Goal: Task Accomplishment & Management: Manage account settings

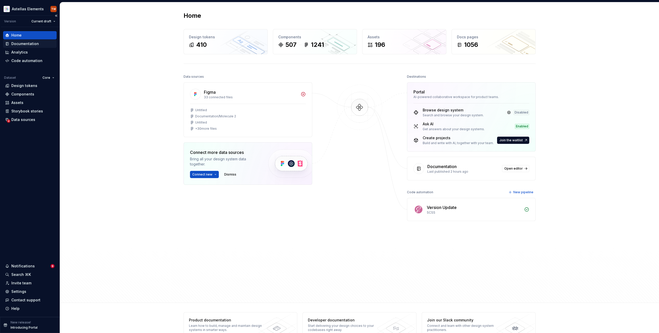
click at [26, 44] on div "Documentation" at bounding box center [25, 43] width 28 height 5
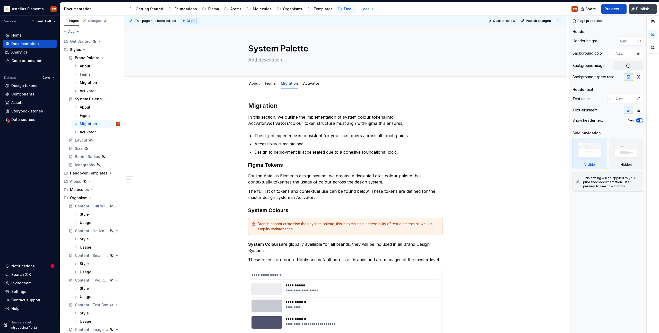
click at [654, 7] on button "Publish" at bounding box center [643, 8] width 28 height 9
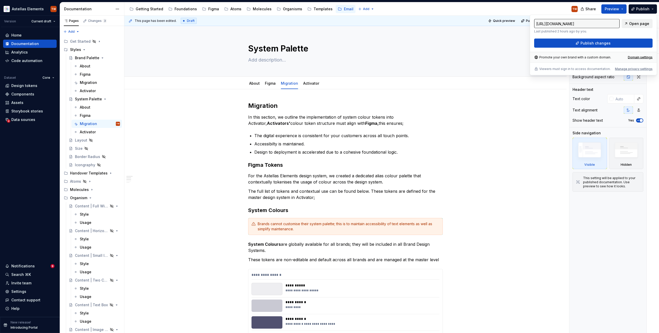
click at [638, 23] on span "Open page" at bounding box center [639, 23] width 20 height 5
click at [106, 107] on button "Page tree" at bounding box center [109, 107] width 7 height 7
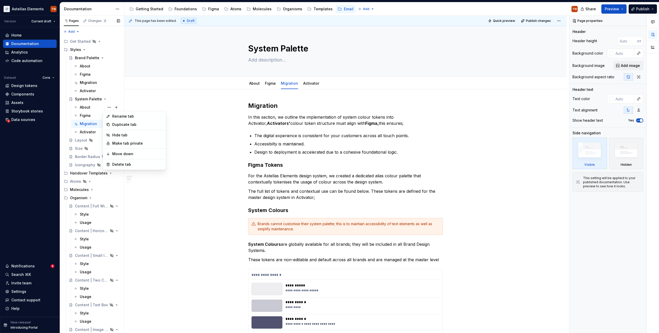
click at [77, 106] on div "Pages Changes 3 Add Accessibility guide for tree Page tree. Navigate the tree w…" at bounding box center [92, 176] width 64 height 320
click at [106, 115] on button "Page tree" at bounding box center [109, 115] width 7 height 7
click at [114, 142] on div "Hide tab" at bounding box center [137, 143] width 50 height 5
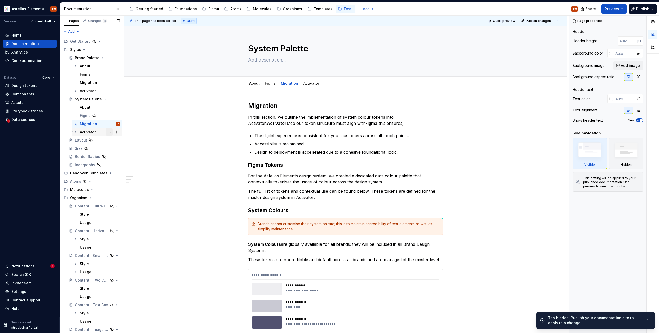
click at [106, 133] on button "Page tree" at bounding box center [109, 131] width 7 height 7
click at [116, 159] on div "Hide tab" at bounding box center [137, 159] width 50 height 5
click at [0, 0] on button "Page tree" at bounding box center [0, 0] width 0 height 0
click at [121, 118] on div "Hide tab" at bounding box center [137, 118] width 50 height 5
click at [106, 73] on button "Page tree" at bounding box center [109, 74] width 7 height 7
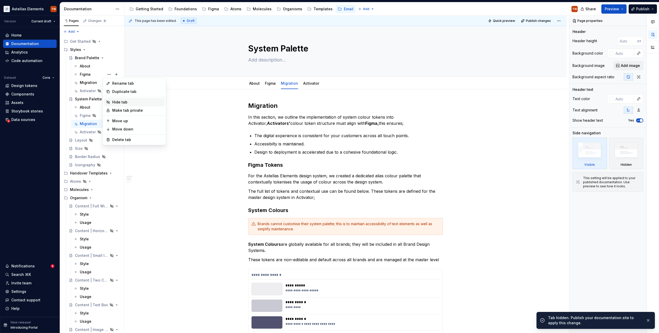
click at [114, 102] on div "Hide tab" at bounding box center [137, 102] width 50 height 5
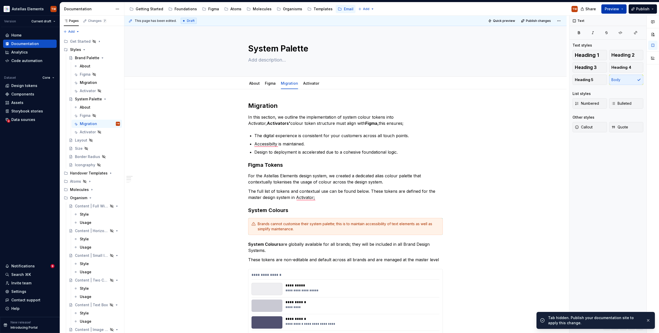
click at [623, 11] on button "Preview" at bounding box center [613, 8] width 25 height 9
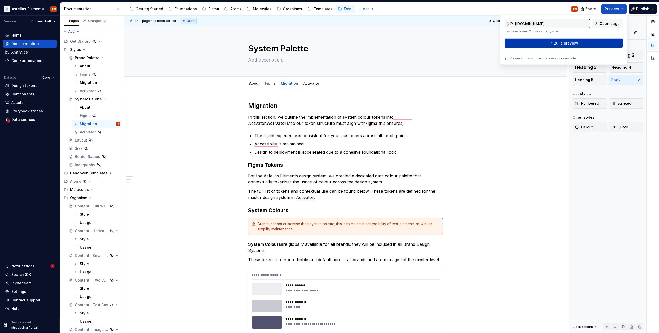
click at [595, 42] on button "Build preview" at bounding box center [563, 43] width 118 height 9
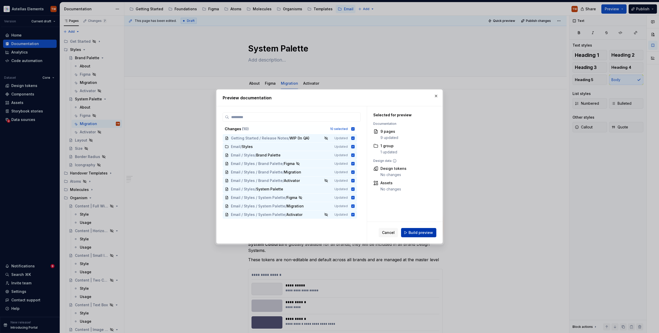
click at [424, 234] on span "Build preview" at bounding box center [420, 232] width 24 height 5
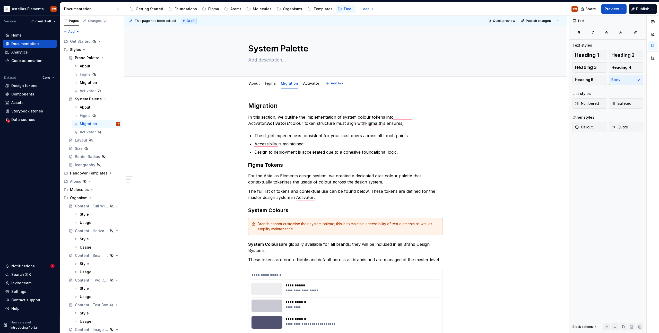
type textarea "*"
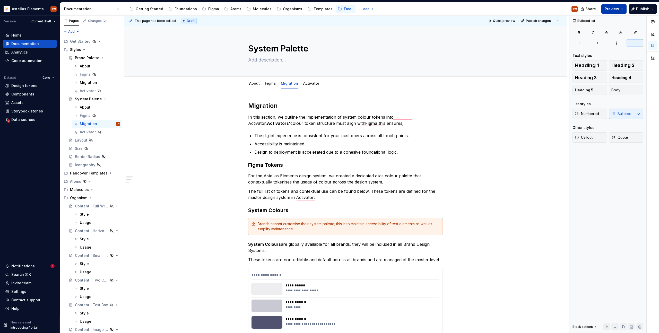
click at [619, 5] on button "Preview" at bounding box center [613, 8] width 25 height 9
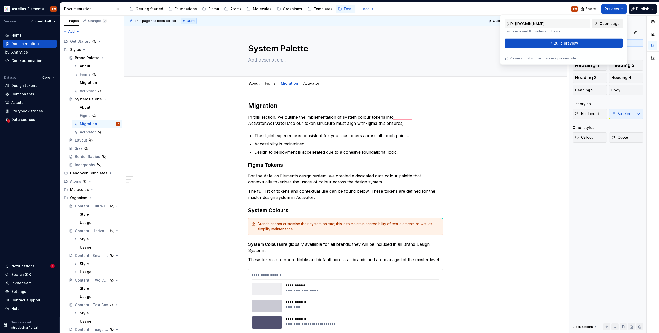
click at [612, 23] on span "Open page" at bounding box center [609, 23] width 20 height 5
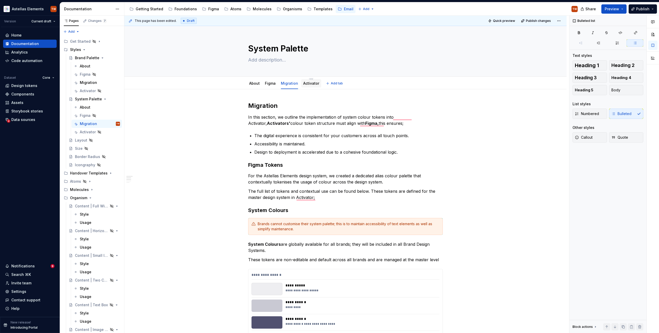
click at [304, 84] on link "Activator" at bounding box center [311, 83] width 16 height 4
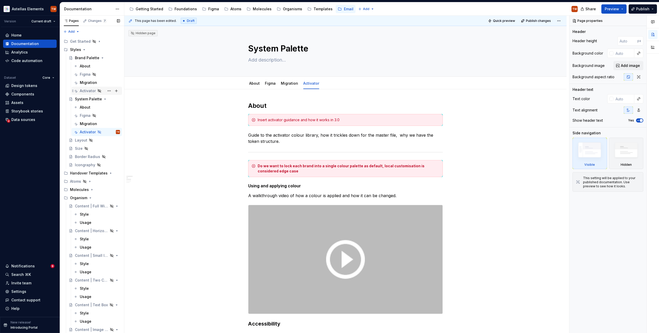
click at [87, 93] on div "Activator" at bounding box center [88, 90] width 16 height 5
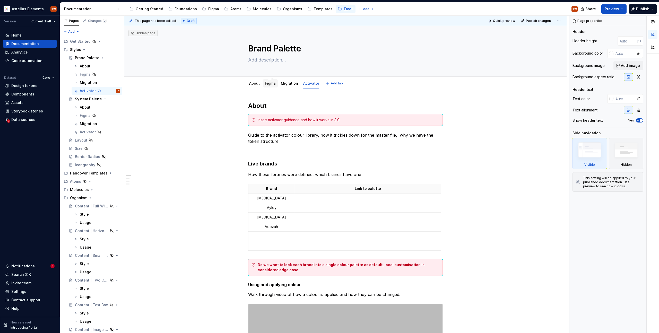
click at [272, 85] on link "Figma" at bounding box center [270, 83] width 11 height 4
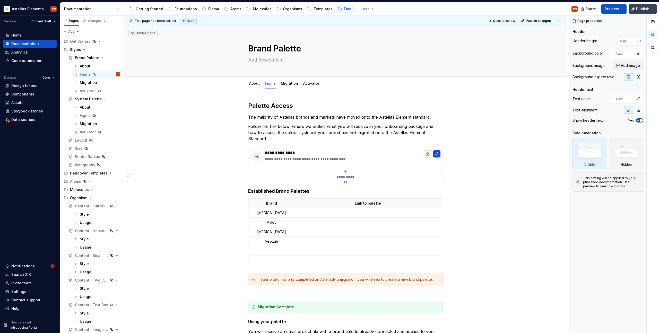
click at [641, 7] on span "Publish" at bounding box center [642, 8] width 13 height 5
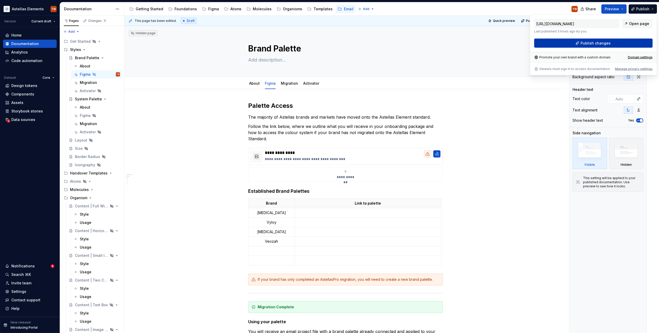
click at [568, 44] on button "Publish changes" at bounding box center [593, 43] width 118 height 9
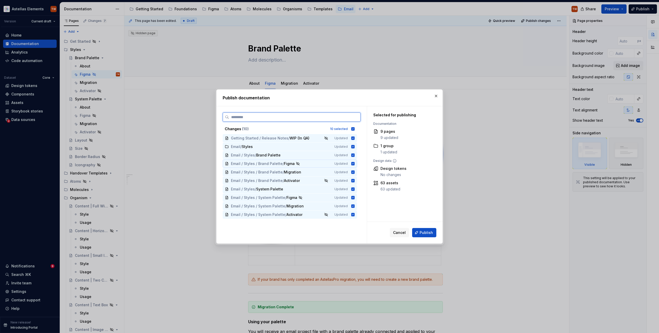
click at [353, 163] on icon at bounding box center [352, 163] width 3 height 3
click at [353, 181] on icon at bounding box center [352, 180] width 3 height 3
click at [352, 197] on icon at bounding box center [352, 197] width 3 height 3
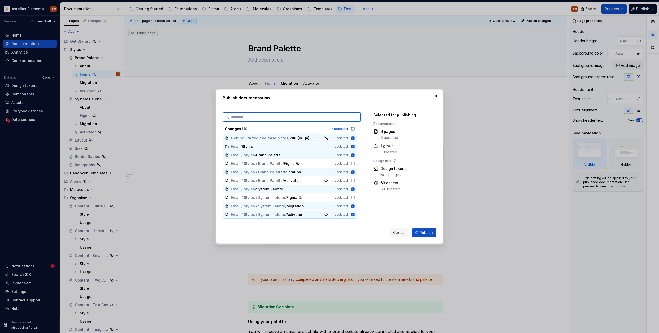
click at [353, 215] on icon at bounding box center [352, 214] width 3 height 3
click at [423, 233] on span "Publish" at bounding box center [426, 232] width 13 height 5
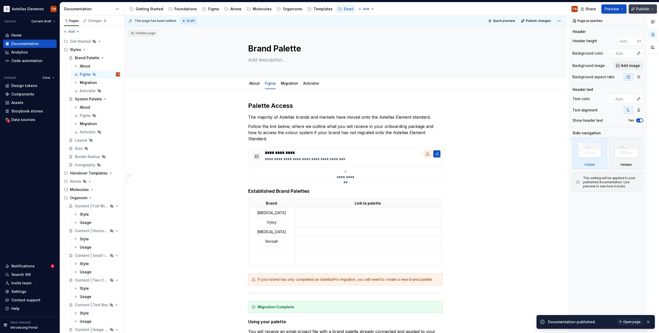
click at [650, 10] on button "Publish" at bounding box center [643, 8] width 28 height 9
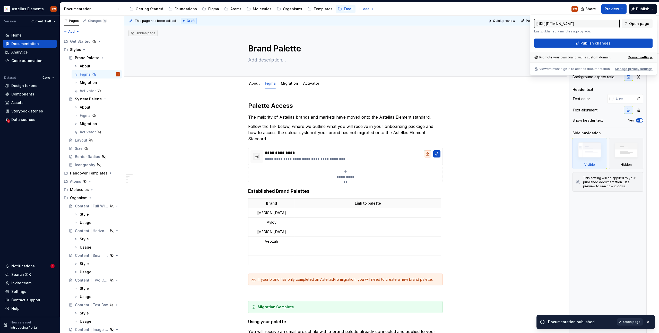
click at [637, 322] on span "Open page" at bounding box center [631, 322] width 17 height 4
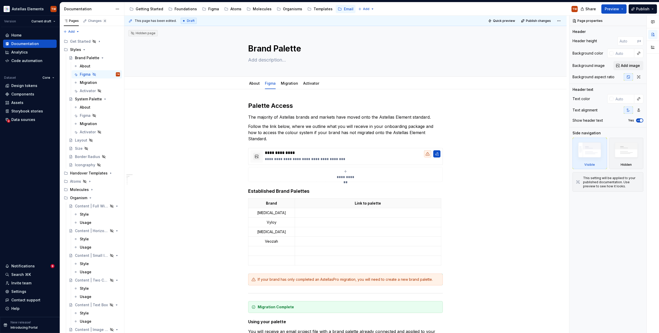
type textarea "*"
click at [23, 92] on div "Components" at bounding box center [22, 94] width 23 height 5
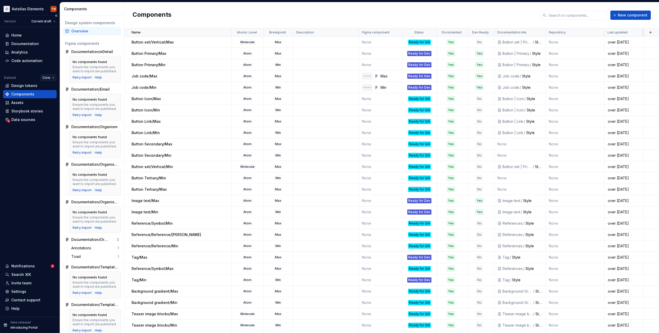
click at [46, 76] on html "Astellas Elements TW Version Current draft Home Documentation Analytics Code au…" at bounding box center [329, 166] width 659 height 333
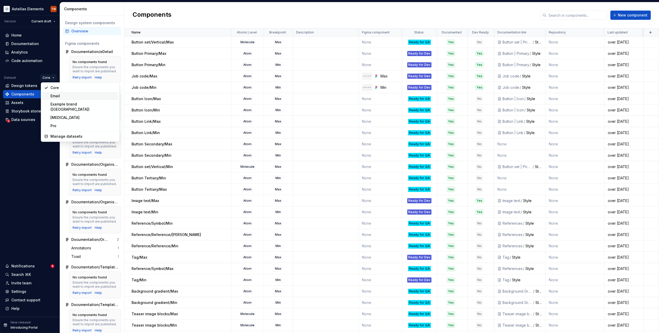
click at [52, 95] on div "Email" at bounding box center [83, 95] width 66 height 5
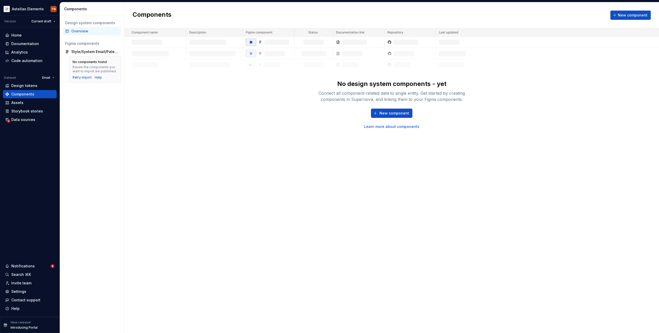
click at [207, 231] on div "Components New component No design system components - yet Connect all componen…" at bounding box center [391, 167] width 535 height 331
click at [86, 51] on div "Style/System Email/Palette" at bounding box center [95, 51] width 48 height 5
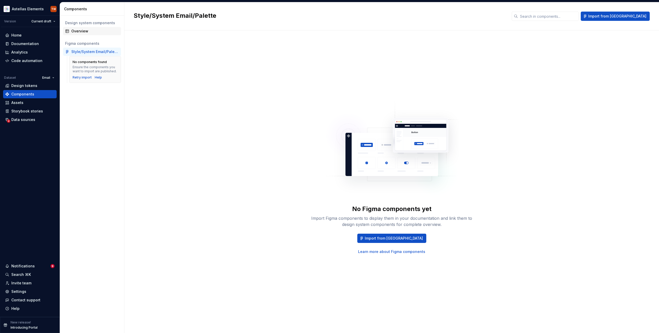
click at [90, 31] on div "Overview" at bounding box center [95, 31] width 48 height 5
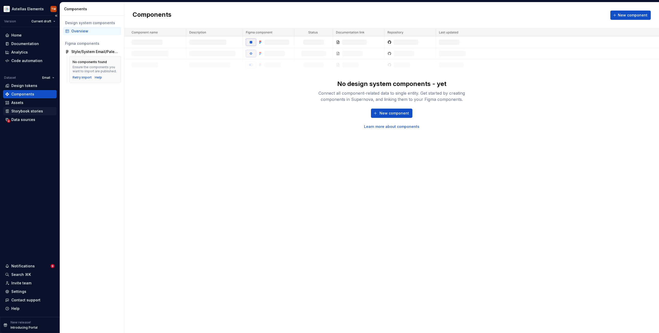
click at [24, 115] on div "Storybook stories" at bounding box center [30, 111] width 54 height 8
click at [23, 119] on div "Data sources" at bounding box center [23, 119] width 24 height 5
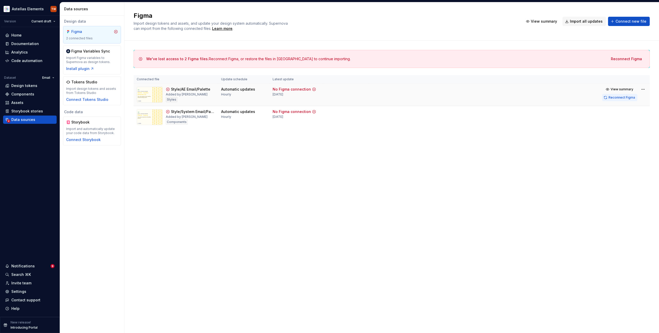
click at [625, 97] on span "Reconnect Figma" at bounding box center [621, 97] width 27 height 4
